Goal: Information Seeking & Learning: Find specific fact

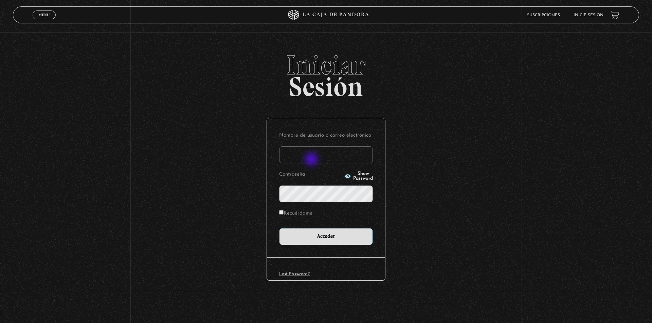
click at [314, 158] on input "Nombre de usuario o correo electrónico" at bounding box center [326, 155] width 94 height 17
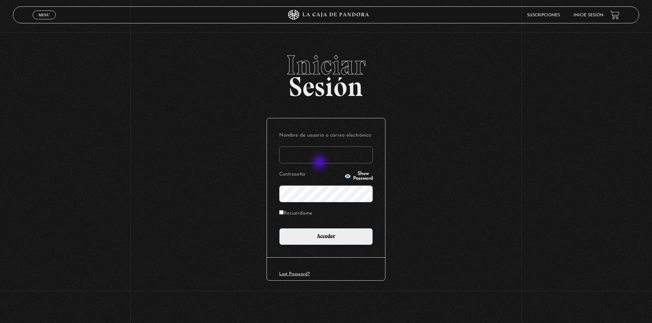
type input "meli.sanchezramirez@gmail.com"
click at [279, 228] on input "Acceder" at bounding box center [326, 236] width 94 height 17
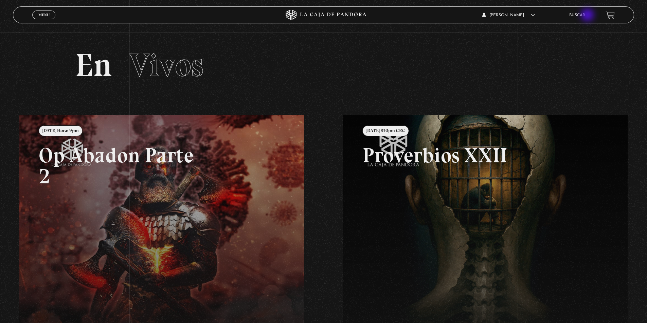
click at [585, 16] on link "Buscar" at bounding box center [577, 15] width 16 height 4
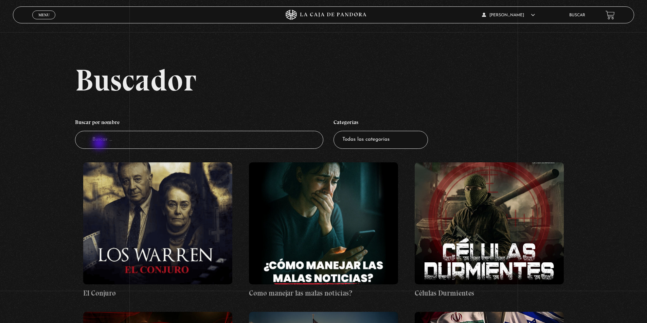
click at [100, 144] on input "Buscador" at bounding box center [199, 140] width 248 height 18
drag, startPoint x: 119, startPoint y: 141, endPoint x: 73, endPoint y: 133, distance: 47.4
type input "proberbios"
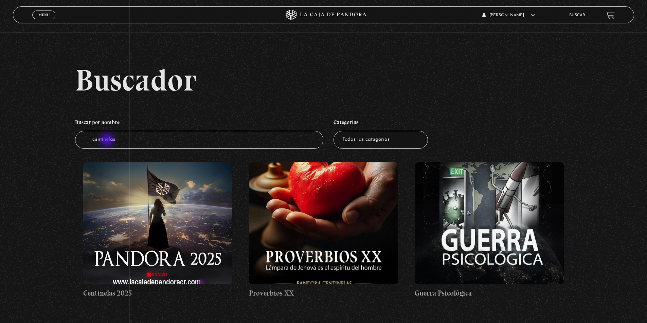
click at [108, 141] on input "centinelas" at bounding box center [199, 140] width 248 height 18
drag, startPoint x: 109, startPoint y: 140, endPoint x: 0, endPoint y: 126, distance: 109.4
click at [0, 126] on div "Buscador Buscar por nombre Buscador centinelas Categorías Todas las categorías …" at bounding box center [323, 189] width 647 height 248
type input "proverbios"
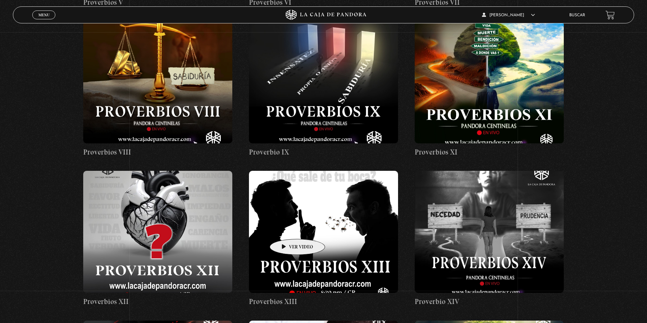
scroll to position [441, 0]
click at [484, 191] on figure at bounding box center [488, 232] width 149 height 122
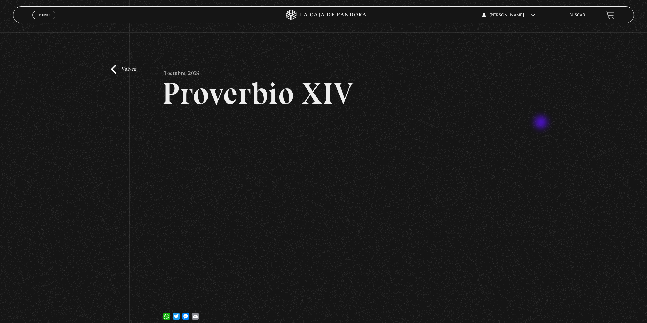
click at [560, 133] on div "Volver [DATE] Proverbio XIV WhatsApp Twitter Messenger Email" at bounding box center [323, 182] width 647 height 300
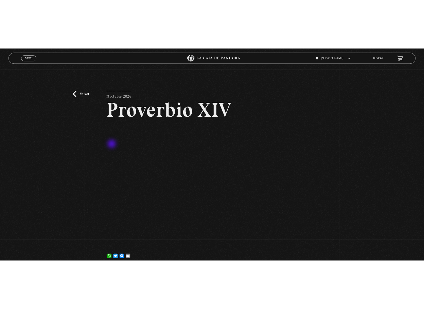
scroll to position [34, 0]
